Goal: Task Accomplishment & Management: Complete application form

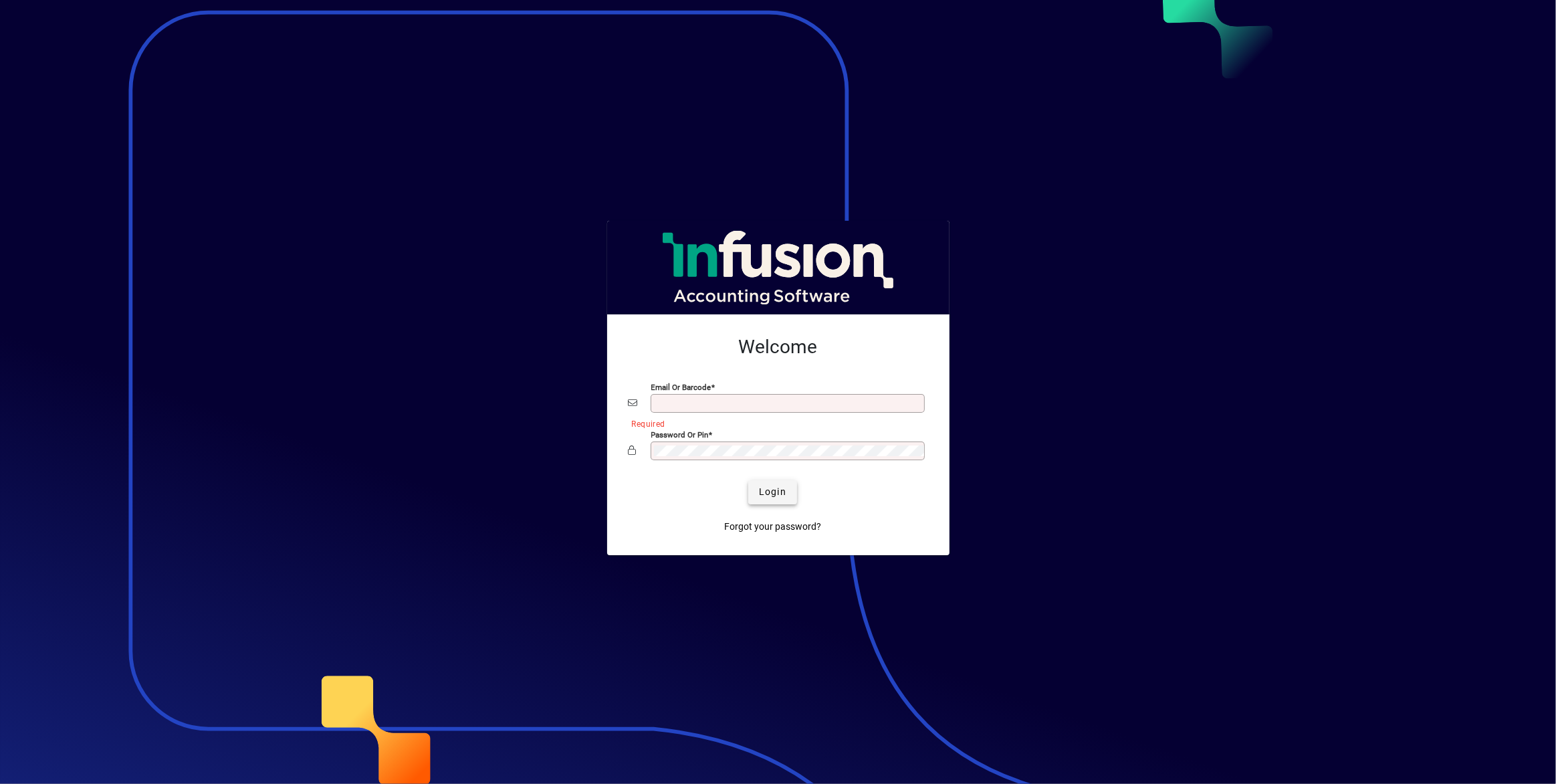
type input "**********"
click at [768, 488] on span "Login" at bounding box center [773, 491] width 27 height 14
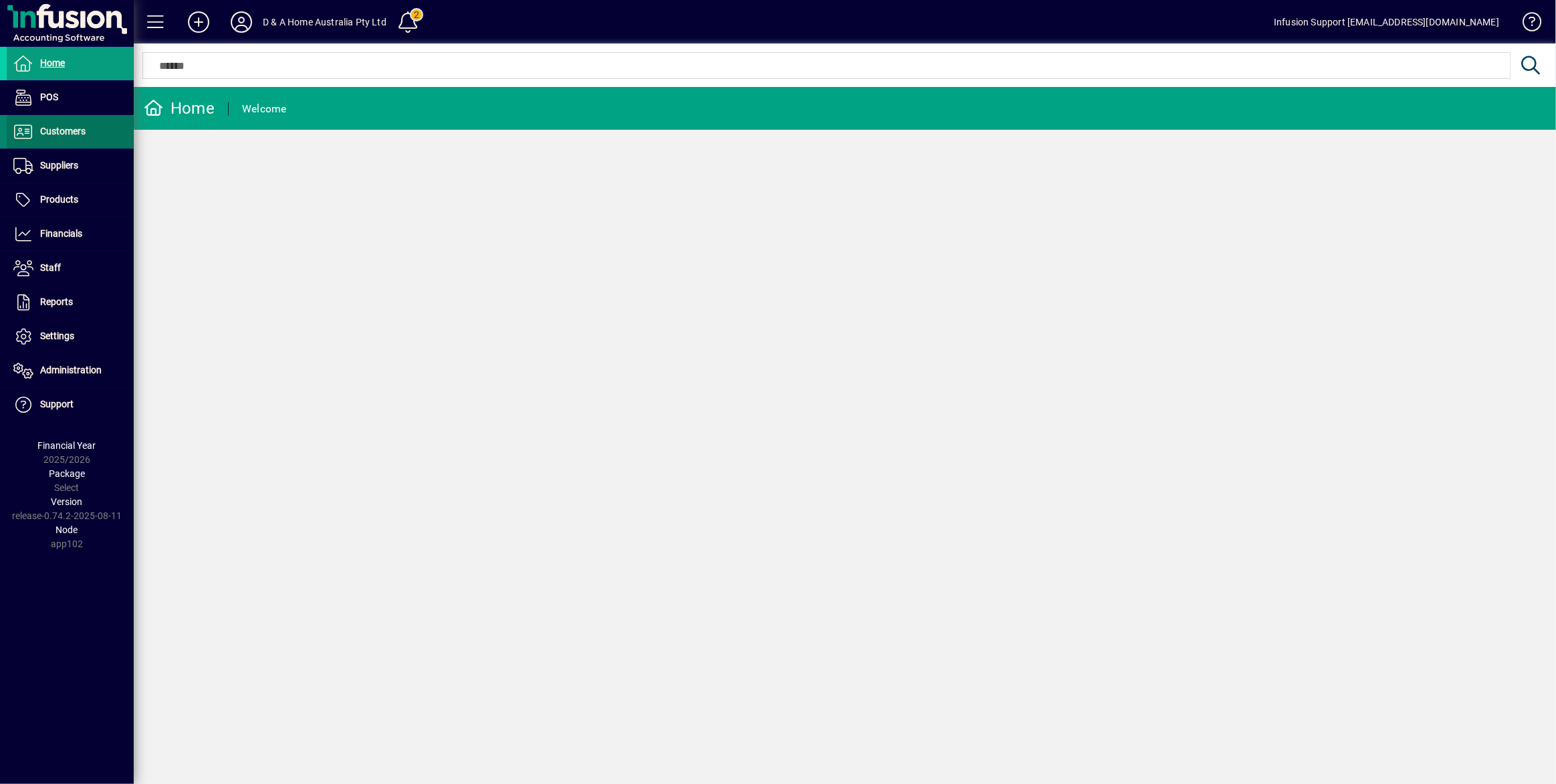
click at [80, 138] on span "Customers" at bounding box center [46, 132] width 79 height 16
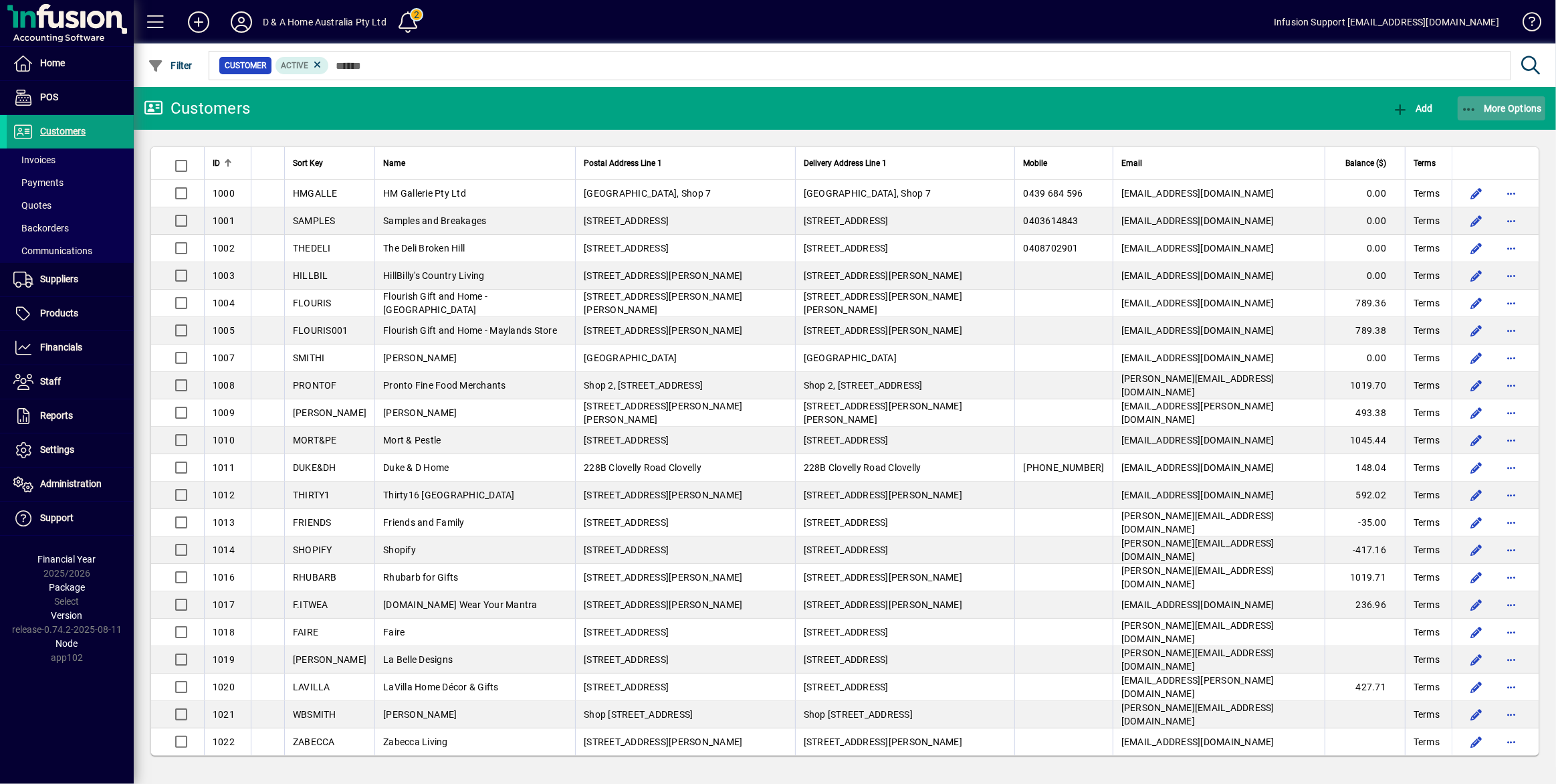
click at [1491, 110] on span "More Options" at bounding box center [1502, 108] width 82 height 10
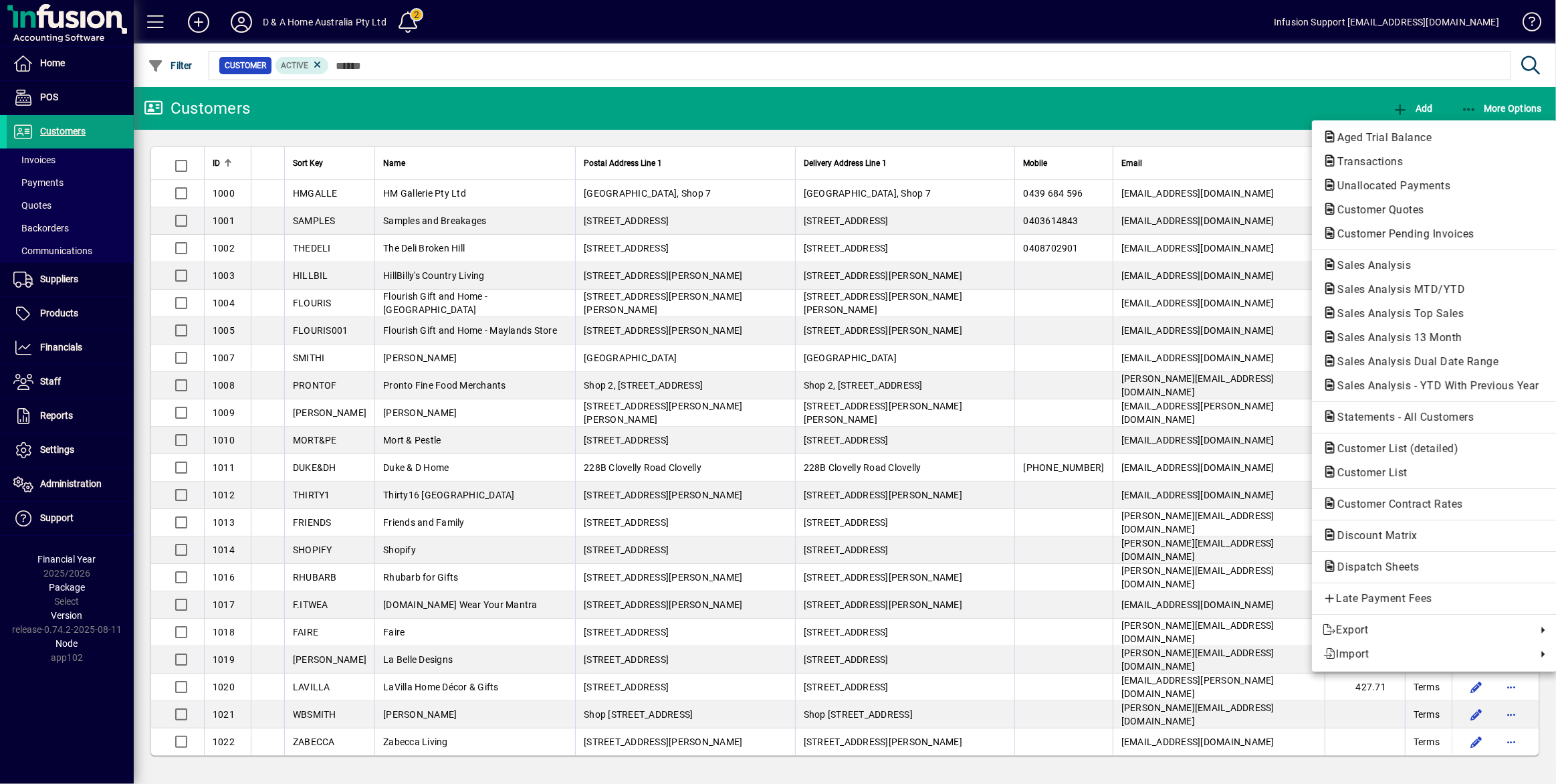
click at [400, 104] on div at bounding box center [778, 392] width 1556 height 784
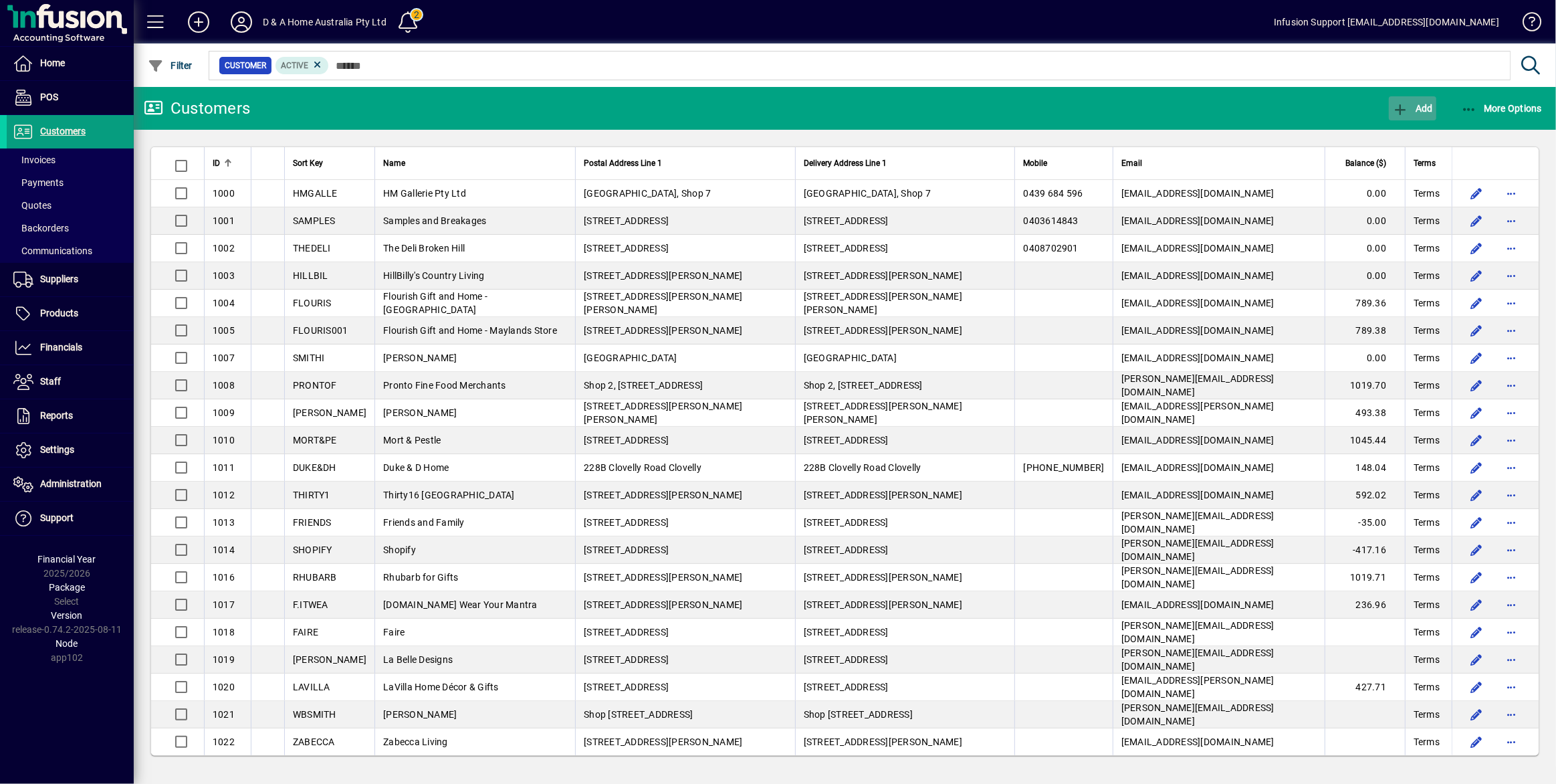
click at [1413, 112] on span "Add" at bounding box center [1412, 108] width 40 height 10
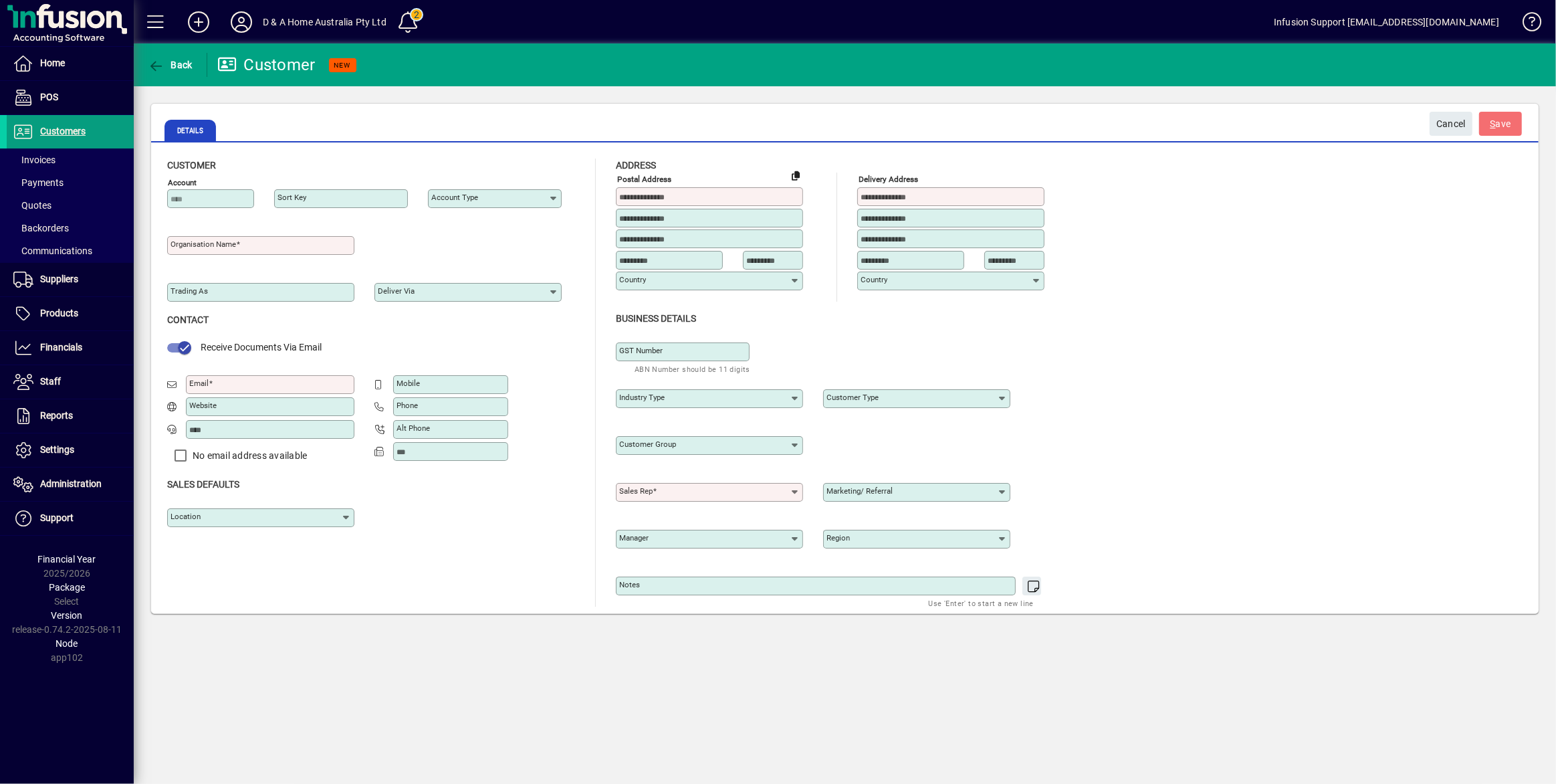
type input "**********"
type input "*********"
click at [67, 127] on span "Customers" at bounding box center [63, 130] width 46 height 10
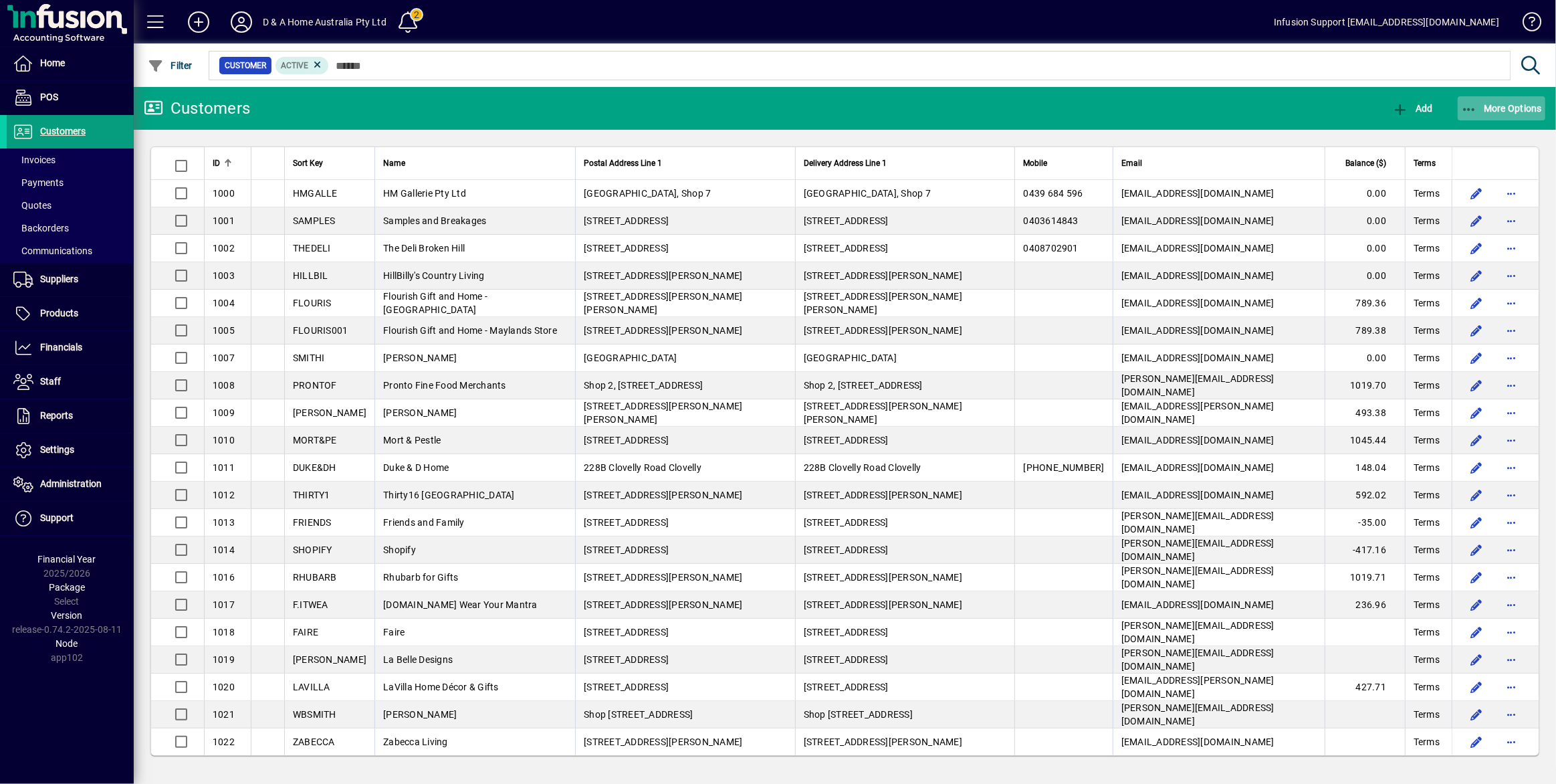
click at [1507, 112] on span "More Options" at bounding box center [1502, 108] width 82 height 10
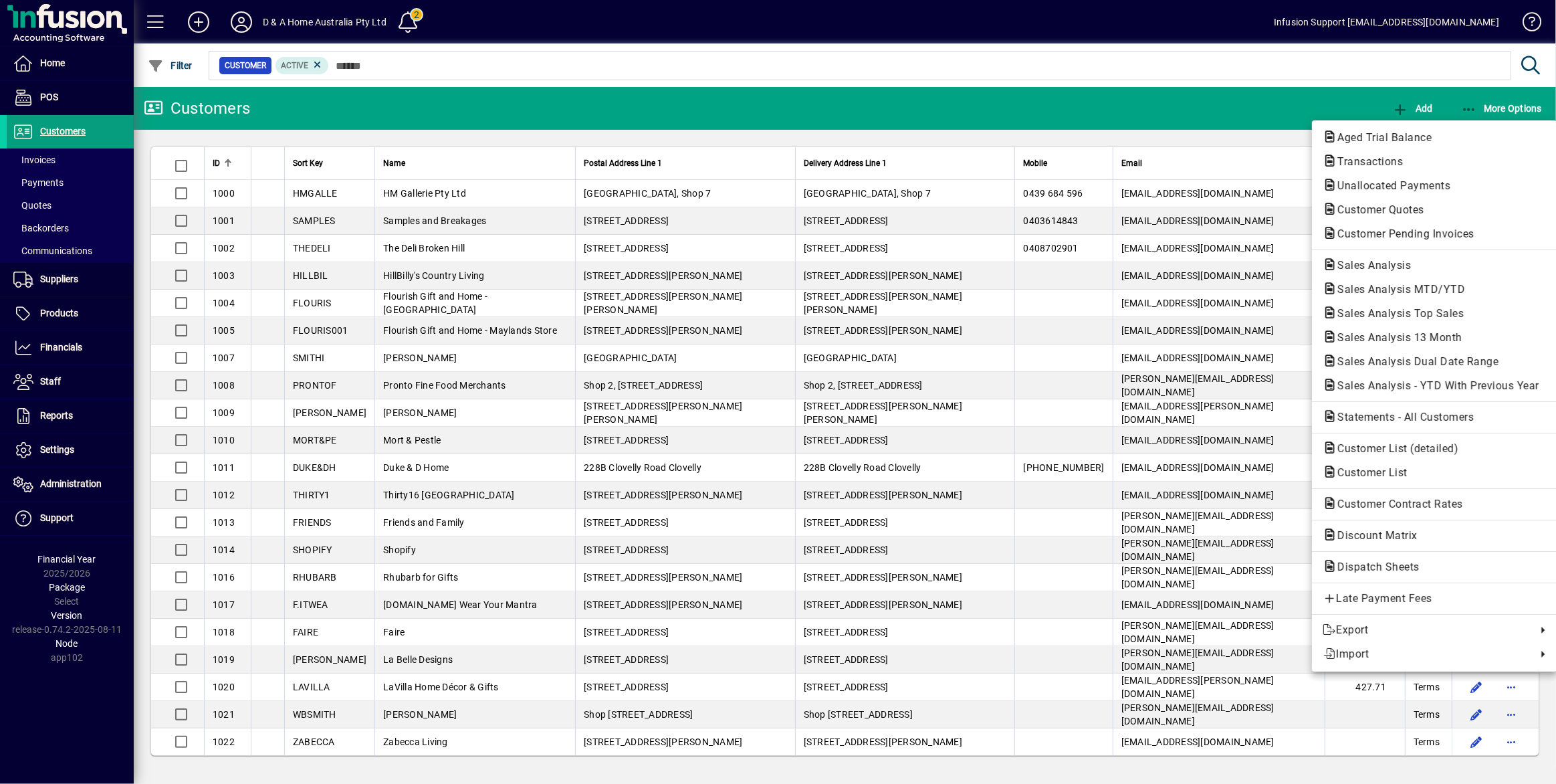
click at [611, 194] on div at bounding box center [778, 392] width 1556 height 784
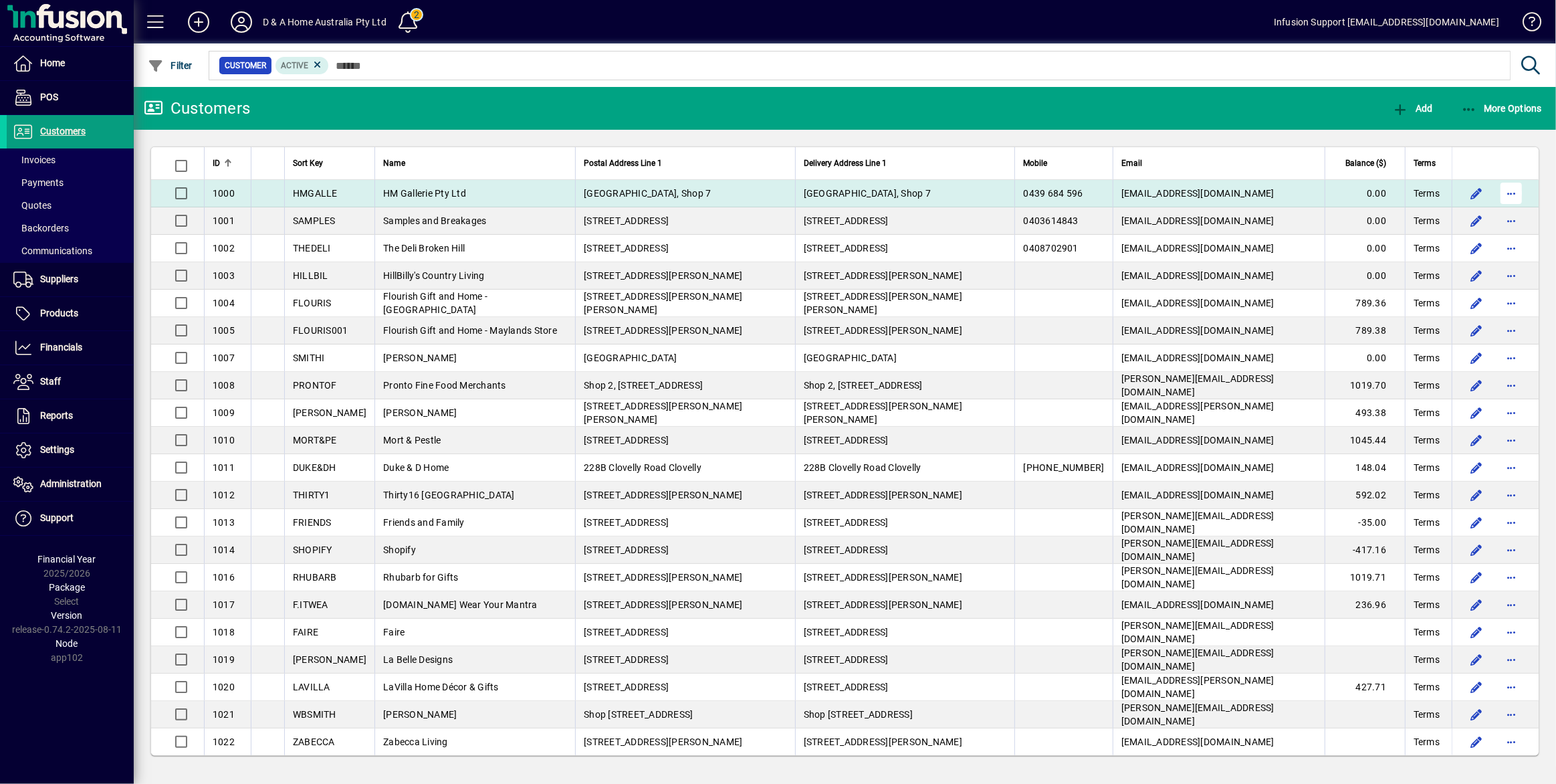
click at [1511, 195] on span "button" at bounding box center [1511, 194] width 32 height 32
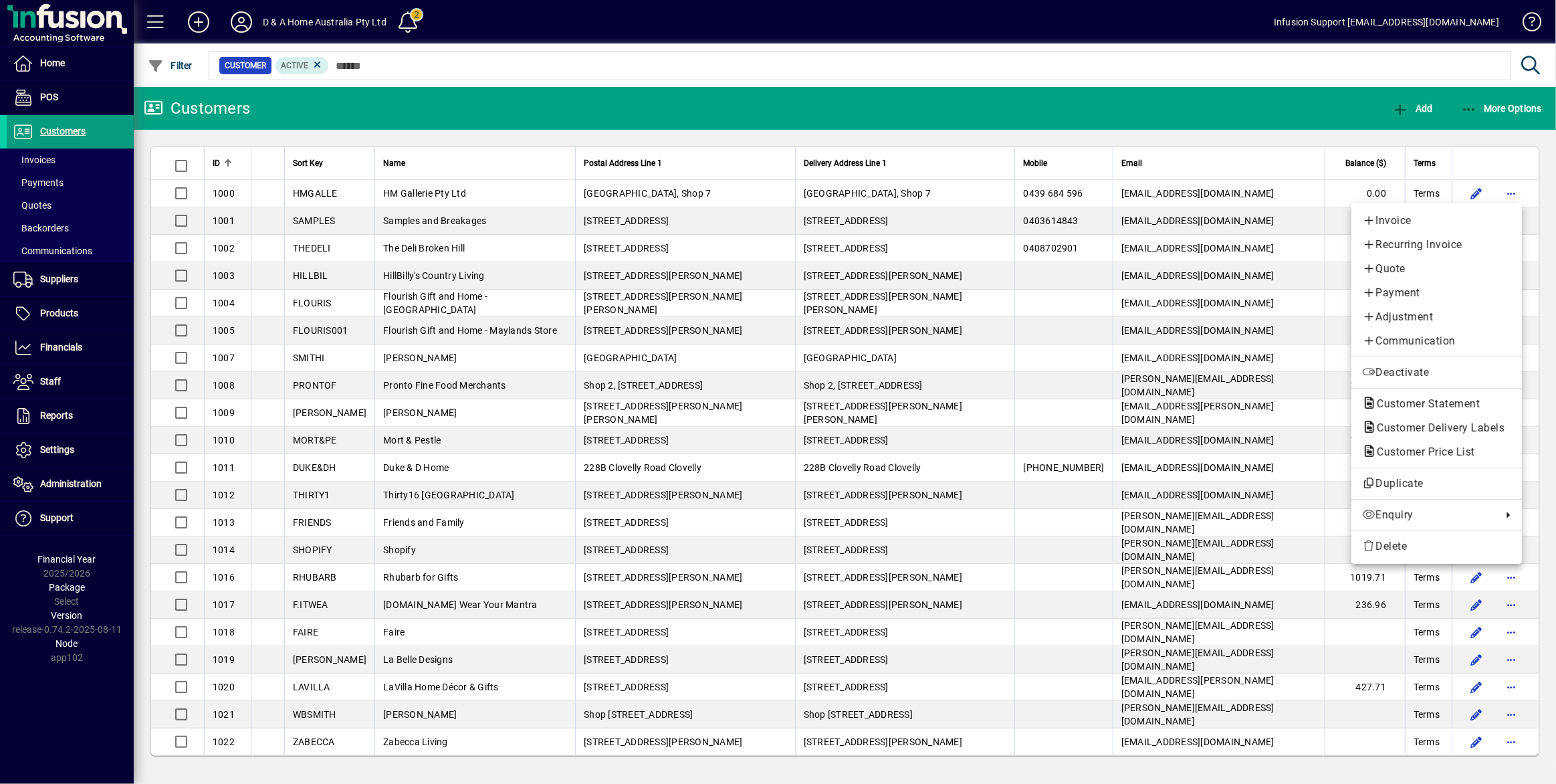
click at [244, 21] on div at bounding box center [778, 392] width 1556 height 784
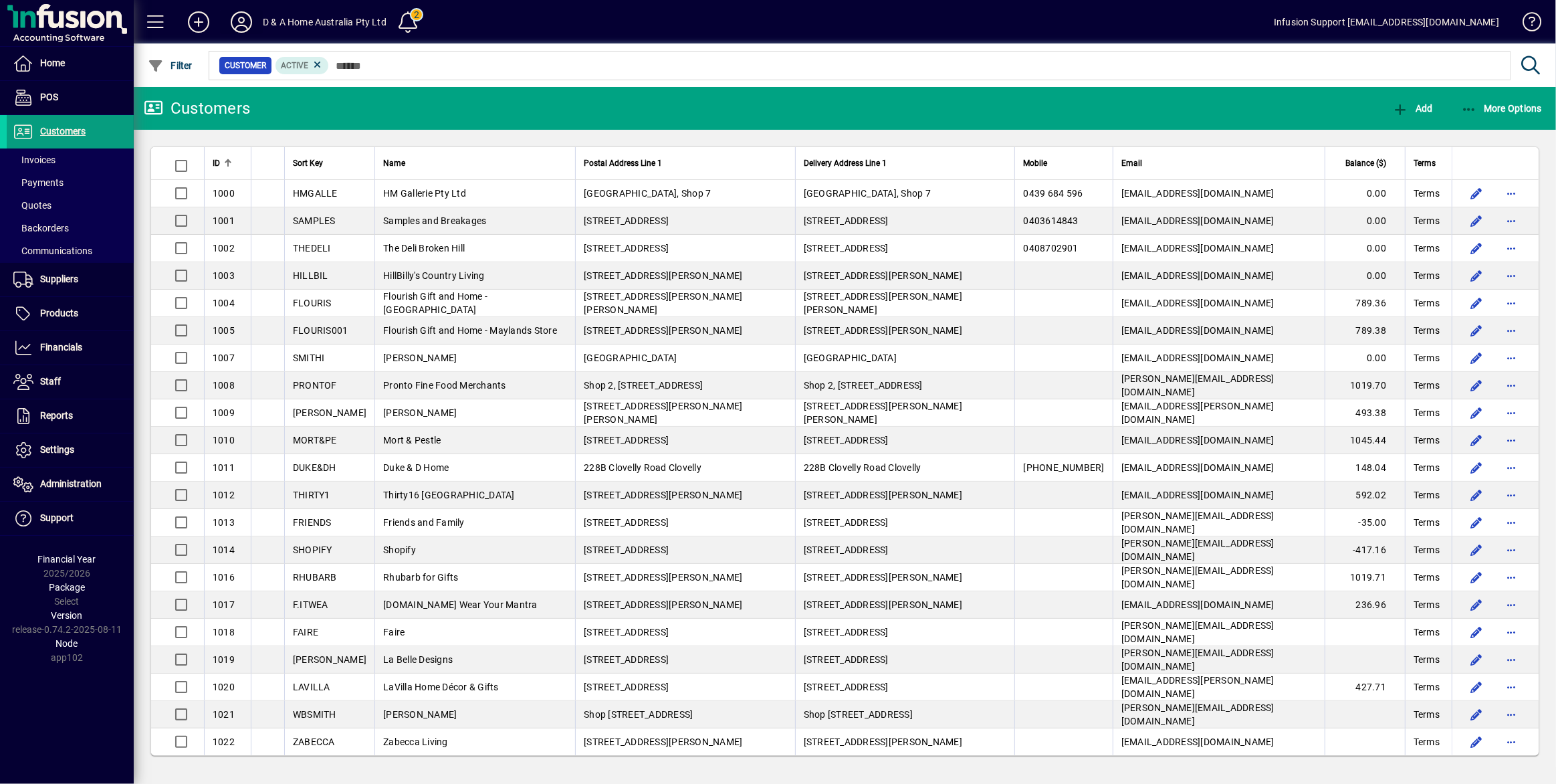
click at [235, 24] on icon at bounding box center [241, 22] width 27 height 22
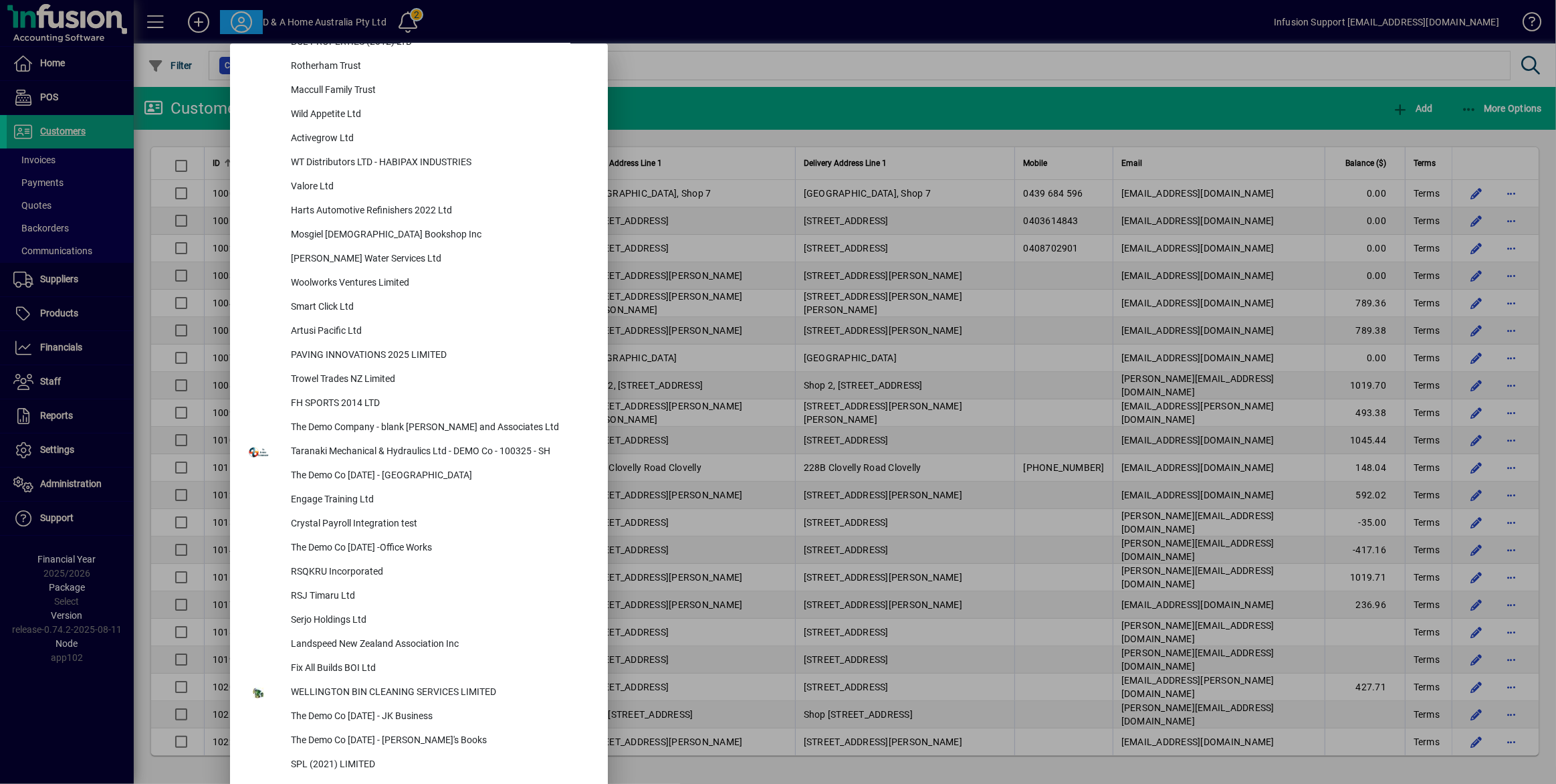
scroll to position [5586, 0]
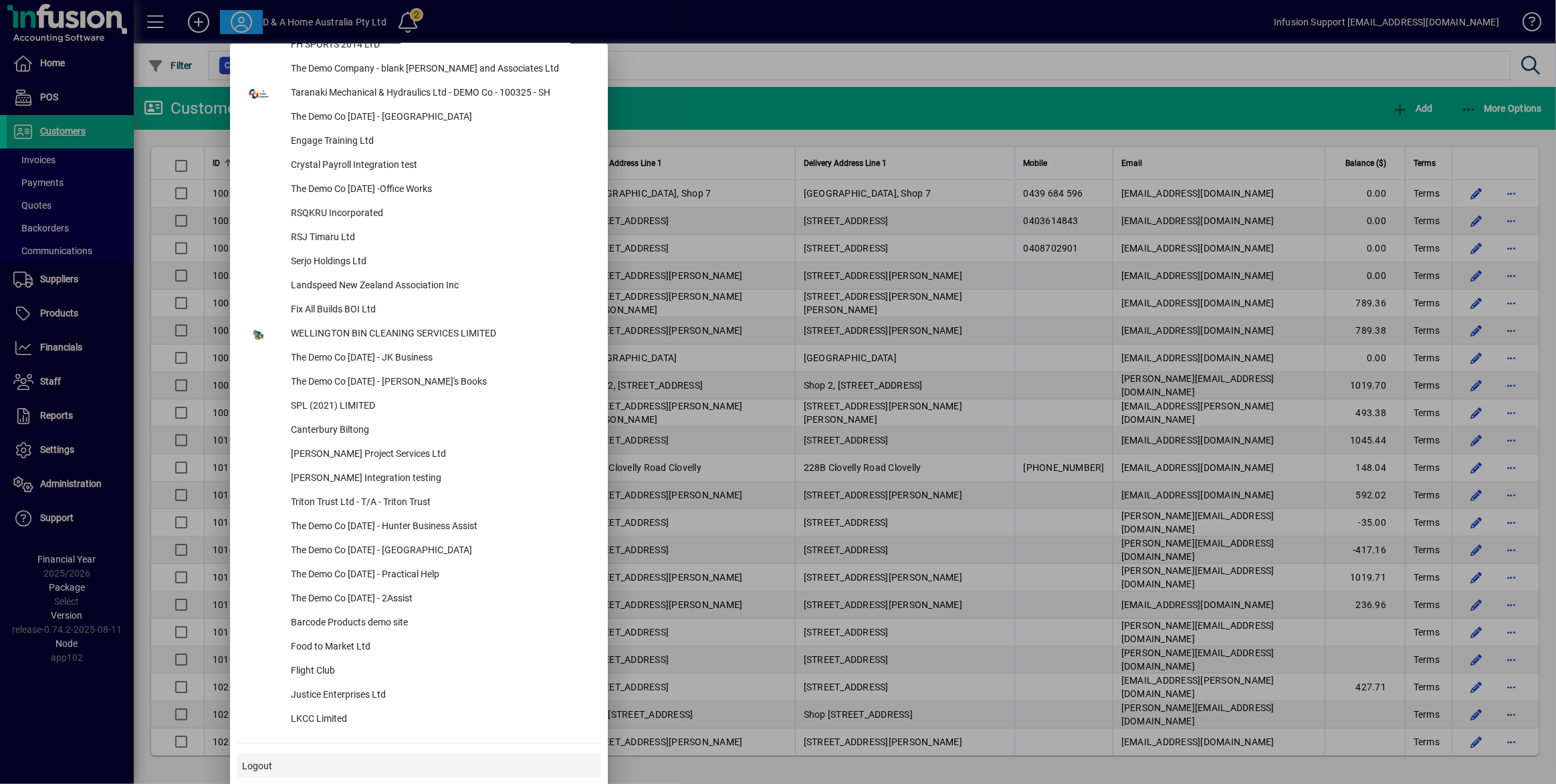
click at [288, 759] on span at bounding box center [419, 766] width 365 height 32
